Goal: Find specific page/section: Find specific page/section

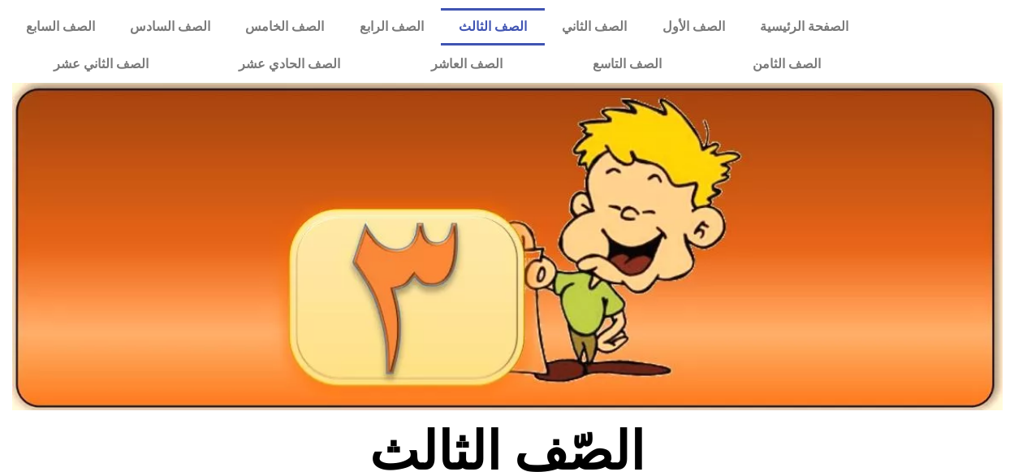
scroll to position [162, 0]
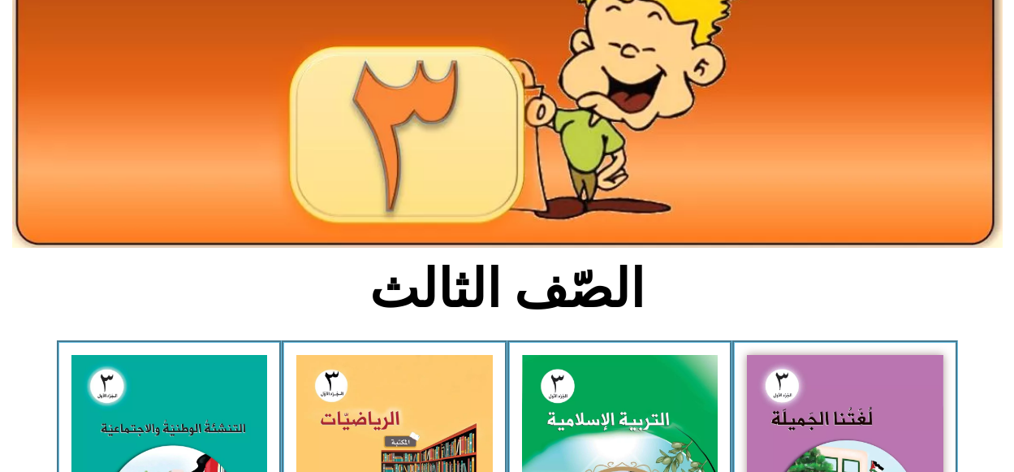
click at [580, 415] on img at bounding box center [620, 477] width 196 height 244
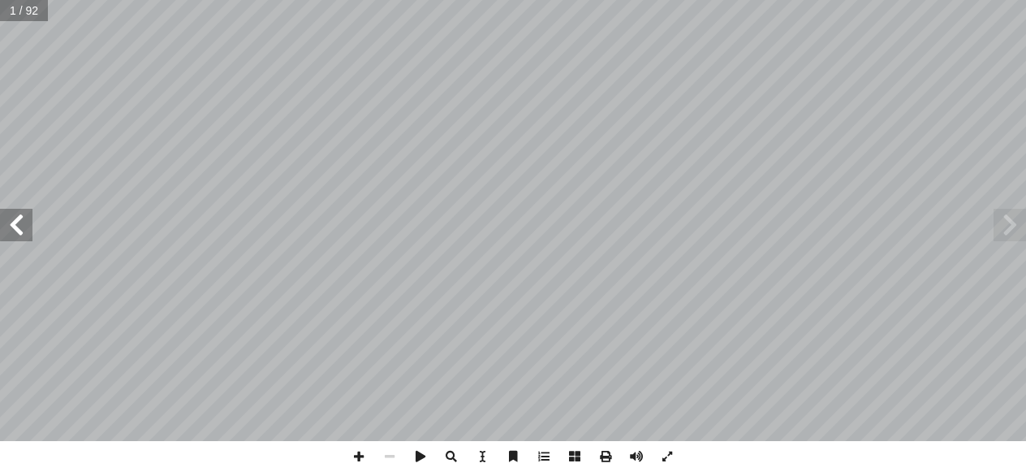
click at [18, 233] on span at bounding box center [16, 225] width 32 height 32
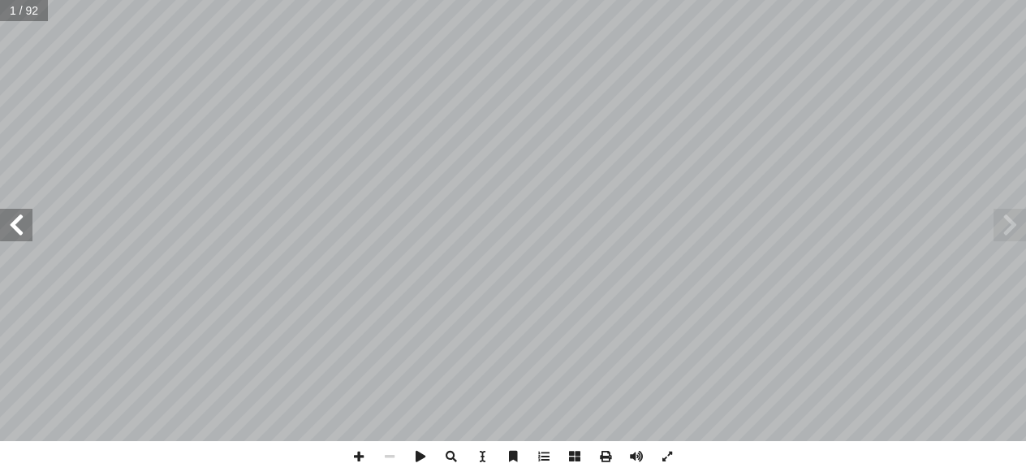
click at [18, 233] on span at bounding box center [16, 225] width 32 height 32
